Goal: Task Accomplishment & Management: Manage account settings

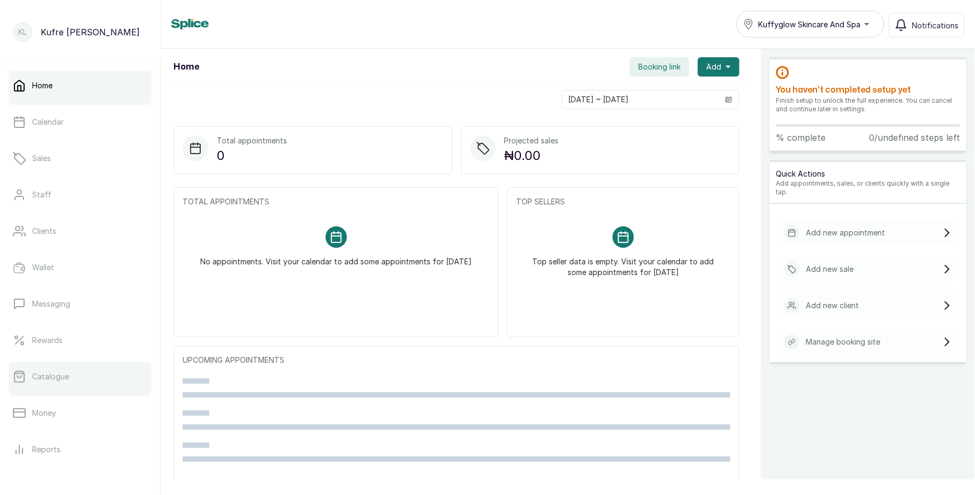
click at [63, 377] on p "Catalogue" at bounding box center [50, 376] width 37 height 11
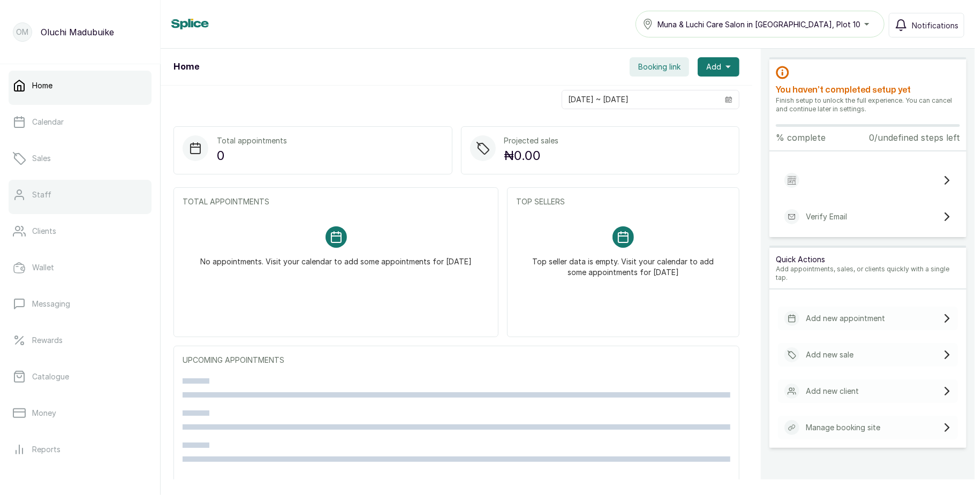
click at [60, 195] on link "Staff" at bounding box center [80, 195] width 143 height 30
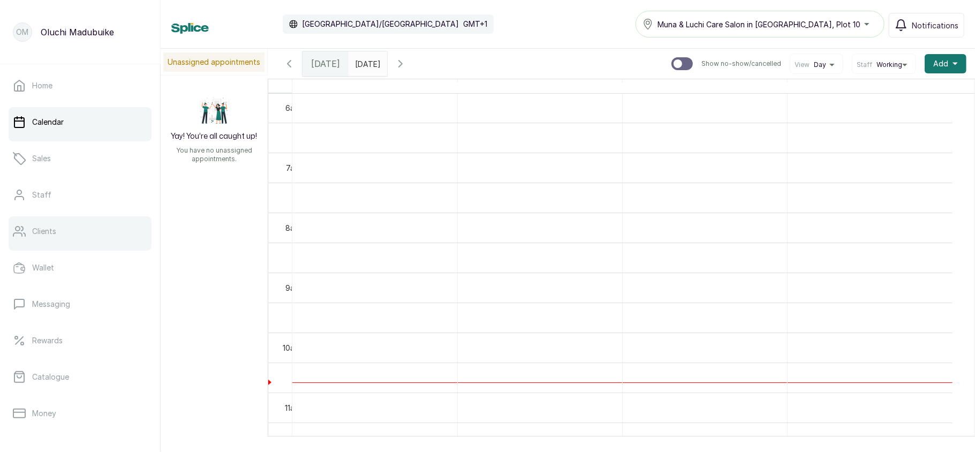
scroll to position [155, 0]
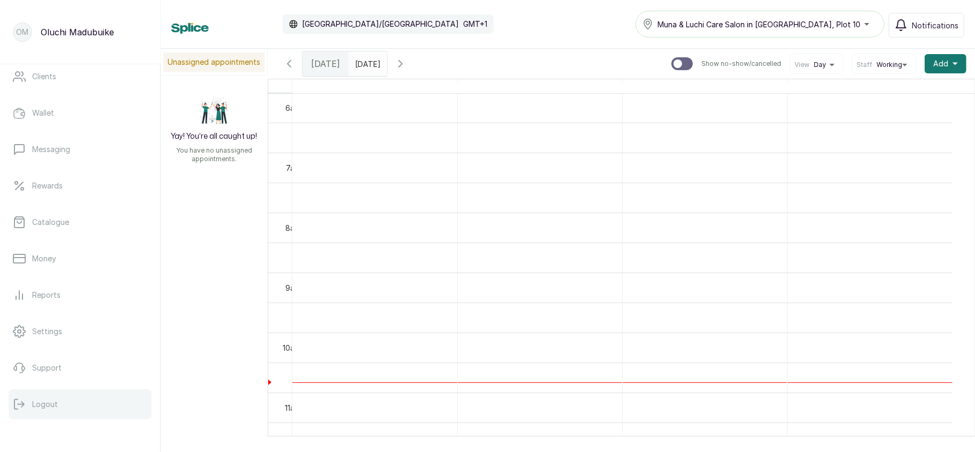
click at [41, 403] on p "Logout" at bounding box center [45, 404] width 26 height 11
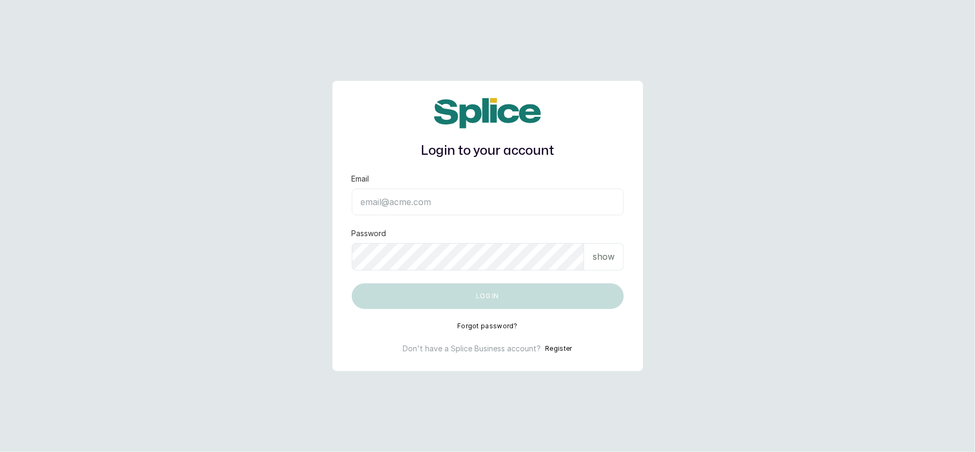
click at [419, 195] on input "Email" at bounding box center [488, 201] width 272 height 27
type input "layo@withsplice.com"
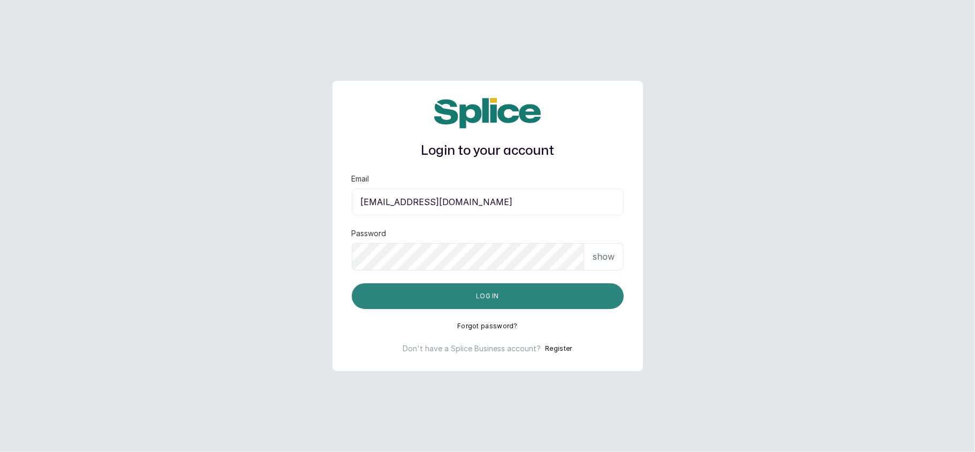
click at [459, 300] on button "Log in" at bounding box center [488, 296] width 272 height 26
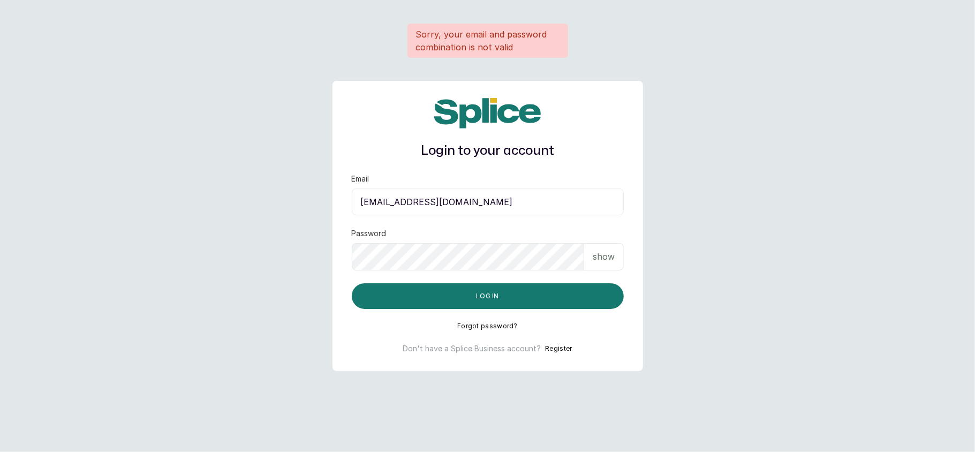
click at [602, 260] on p "show" at bounding box center [604, 256] width 22 height 13
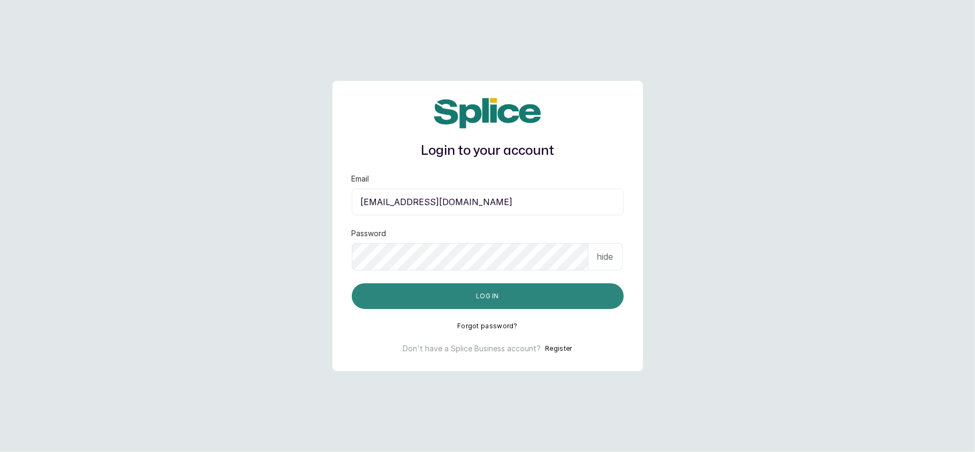
click at [506, 286] on button "Log in" at bounding box center [488, 296] width 272 height 26
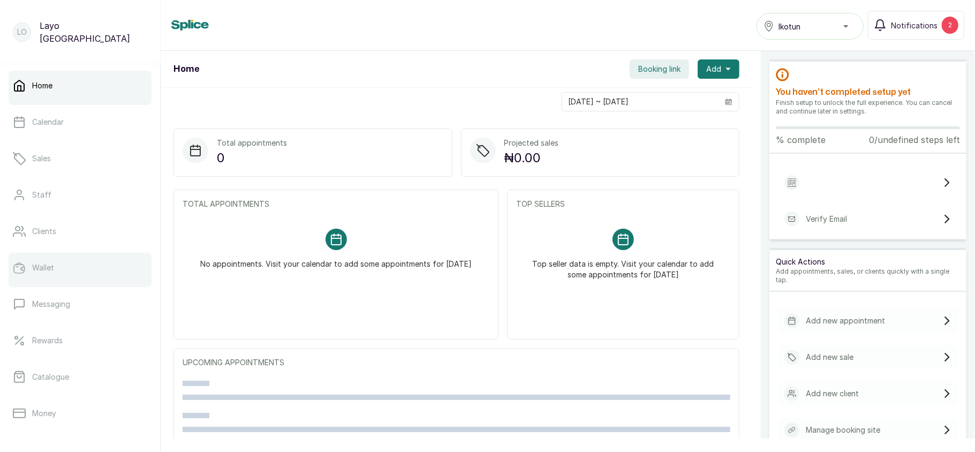
scroll to position [155, 0]
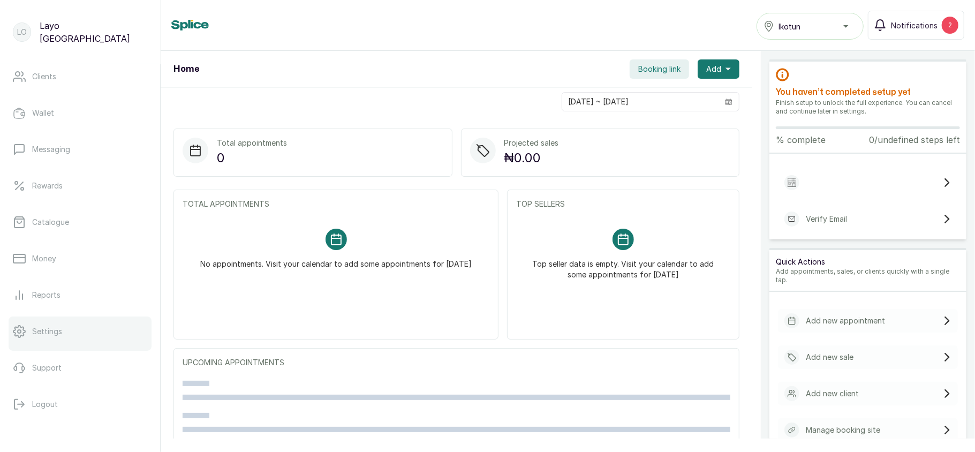
click at [81, 324] on link "Settings" at bounding box center [80, 331] width 143 height 30
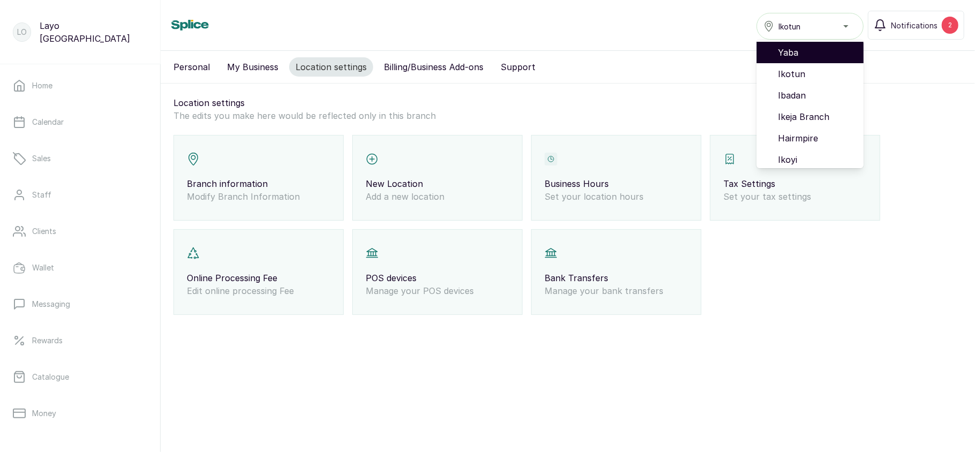
click at [794, 54] on span "Yaba" at bounding box center [816, 52] width 77 height 13
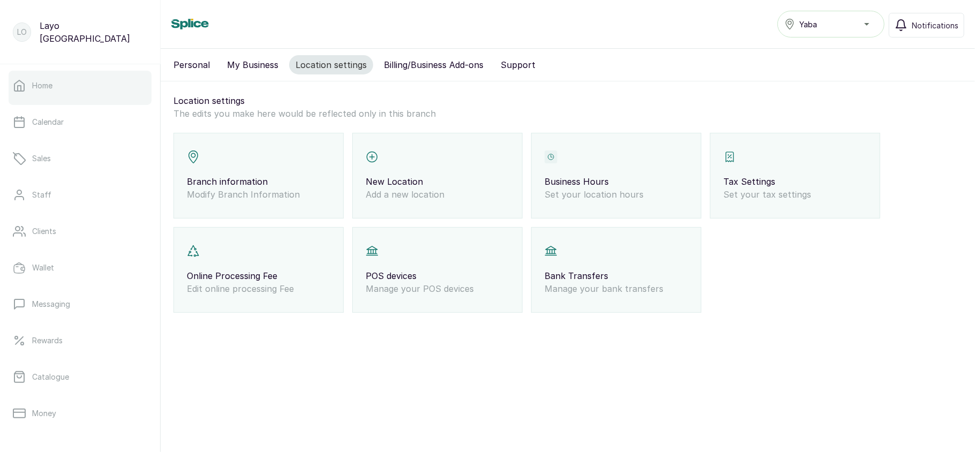
click at [67, 88] on link "Home" at bounding box center [80, 86] width 143 height 30
